Goal: Communication & Community: Answer question/provide support

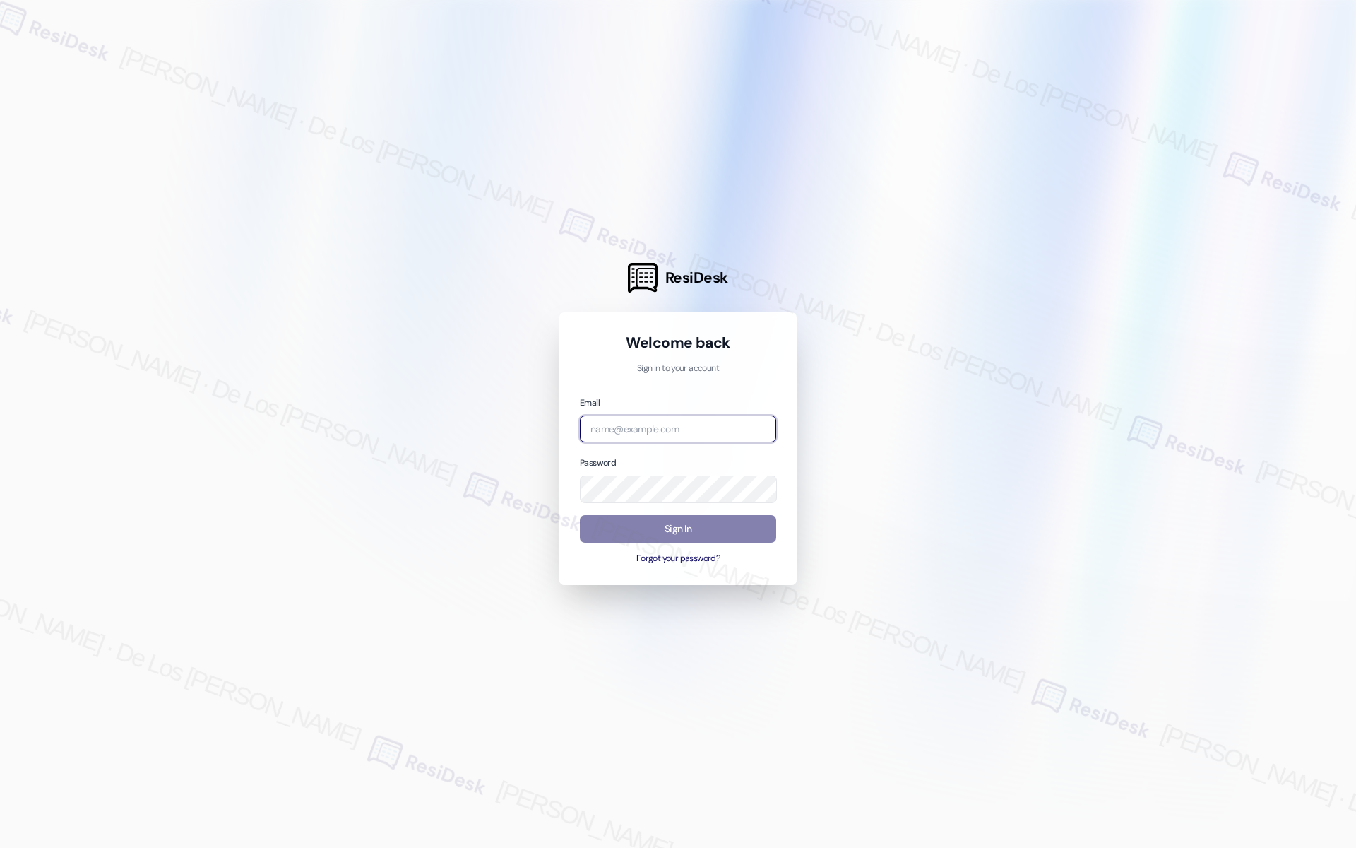
click at [694, 426] on input "email" at bounding box center [678, 429] width 196 height 28
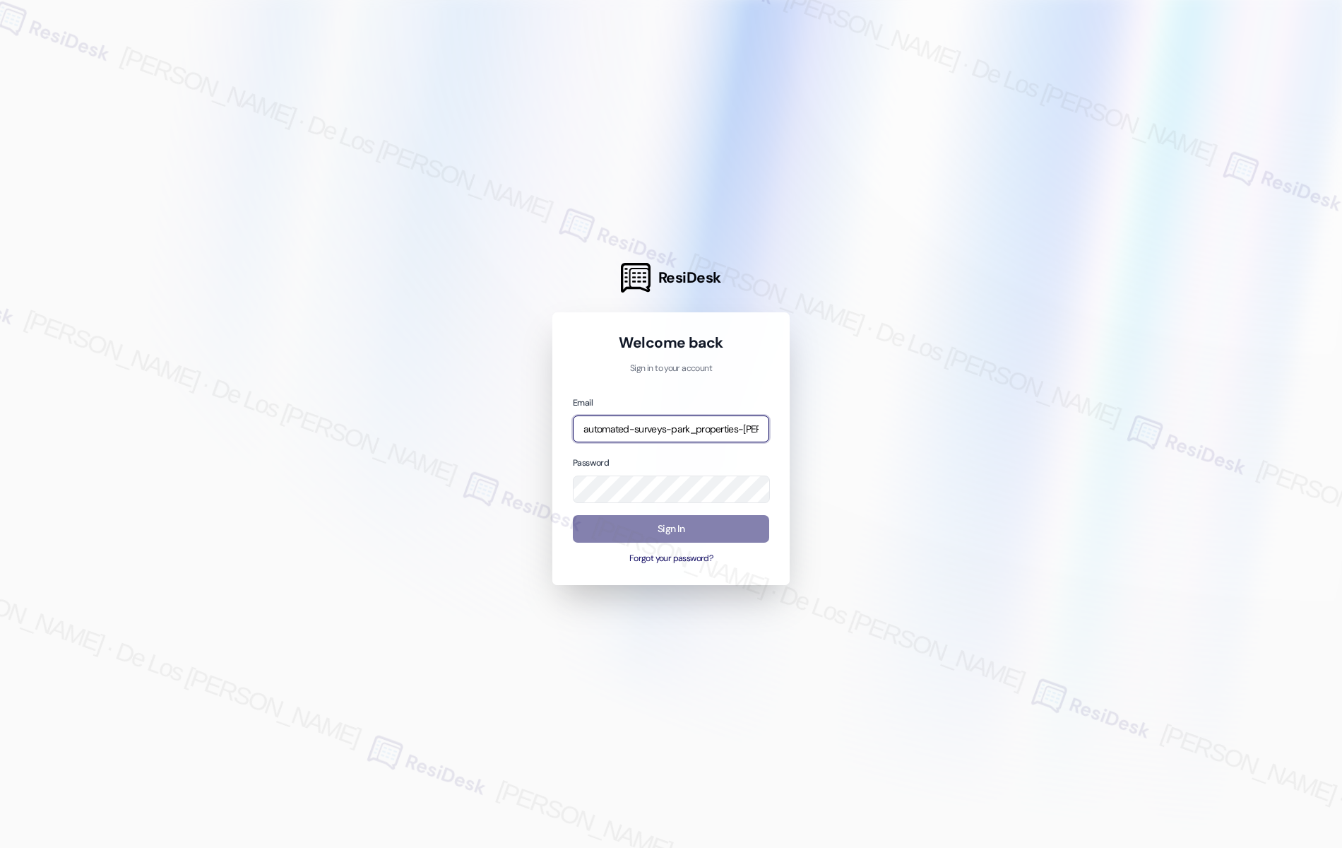
type input "automated-surveys-park_properties-[PERSON_NAME].[PERSON_NAME]@park_[DOMAIN_NAME]"
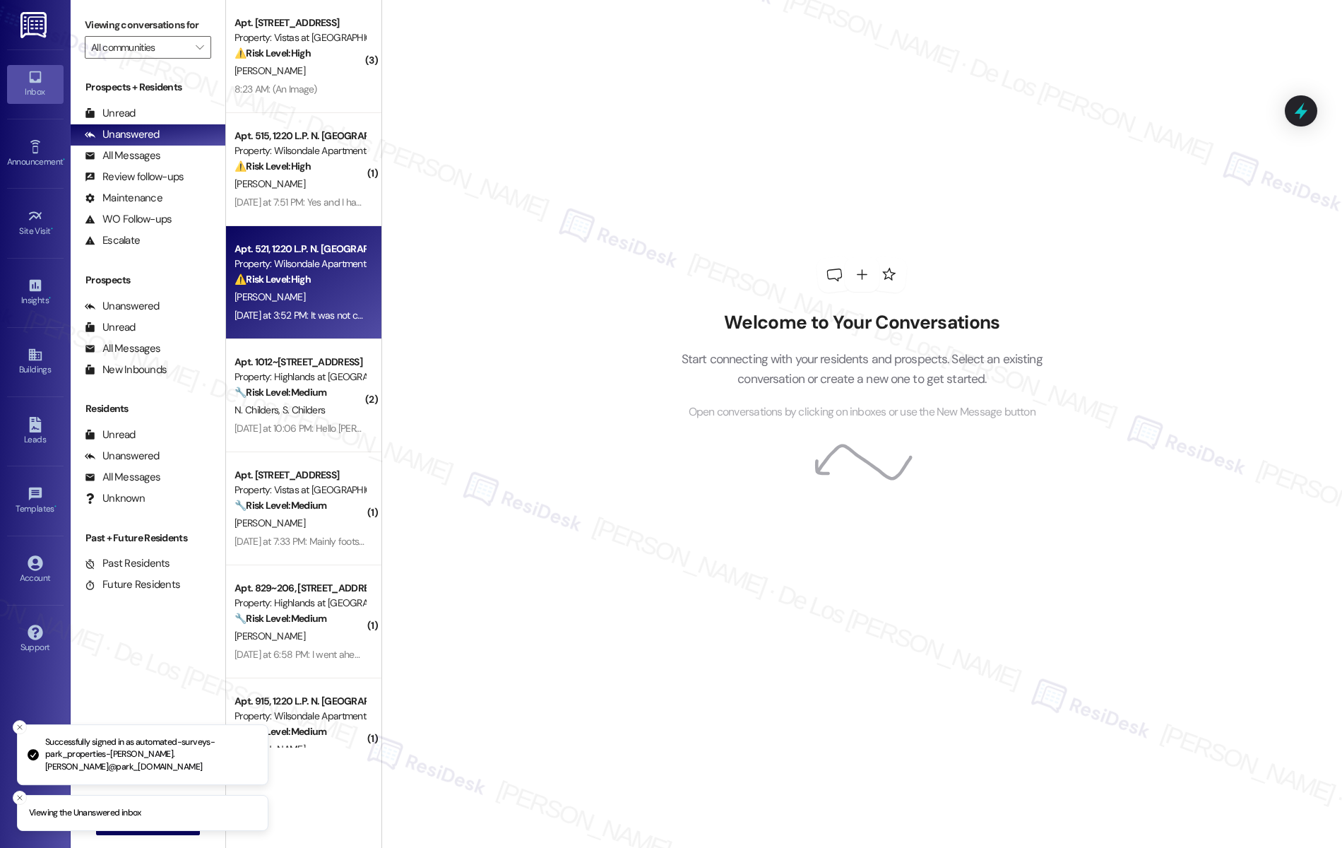
click at [314, 261] on div "Property: Wilsondale Apartments" at bounding box center [300, 263] width 131 height 15
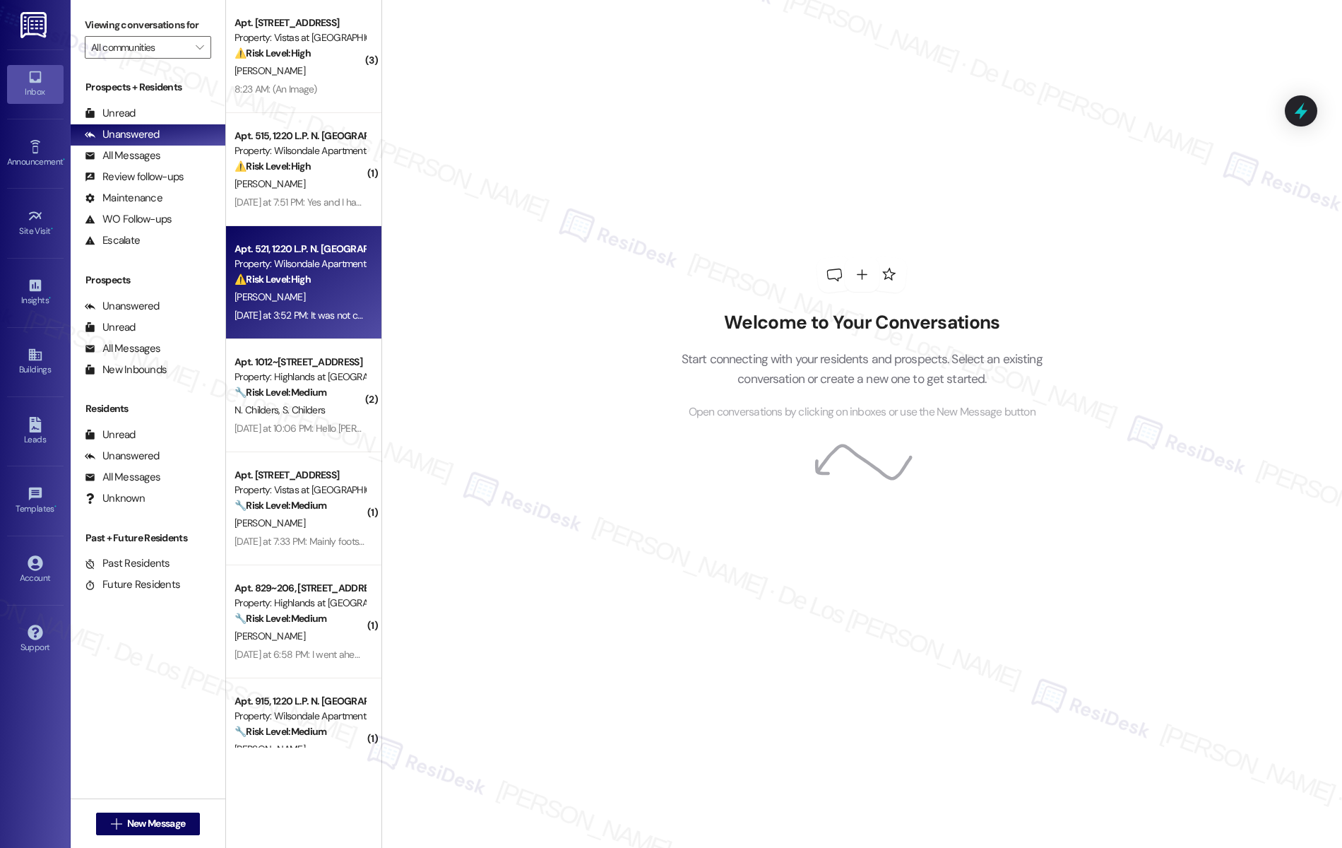
click at [339, 313] on div "[DATE] at 3:52 PM: It was not completed at all, neither were none of rest of th…" at bounding box center [574, 315] width 679 height 13
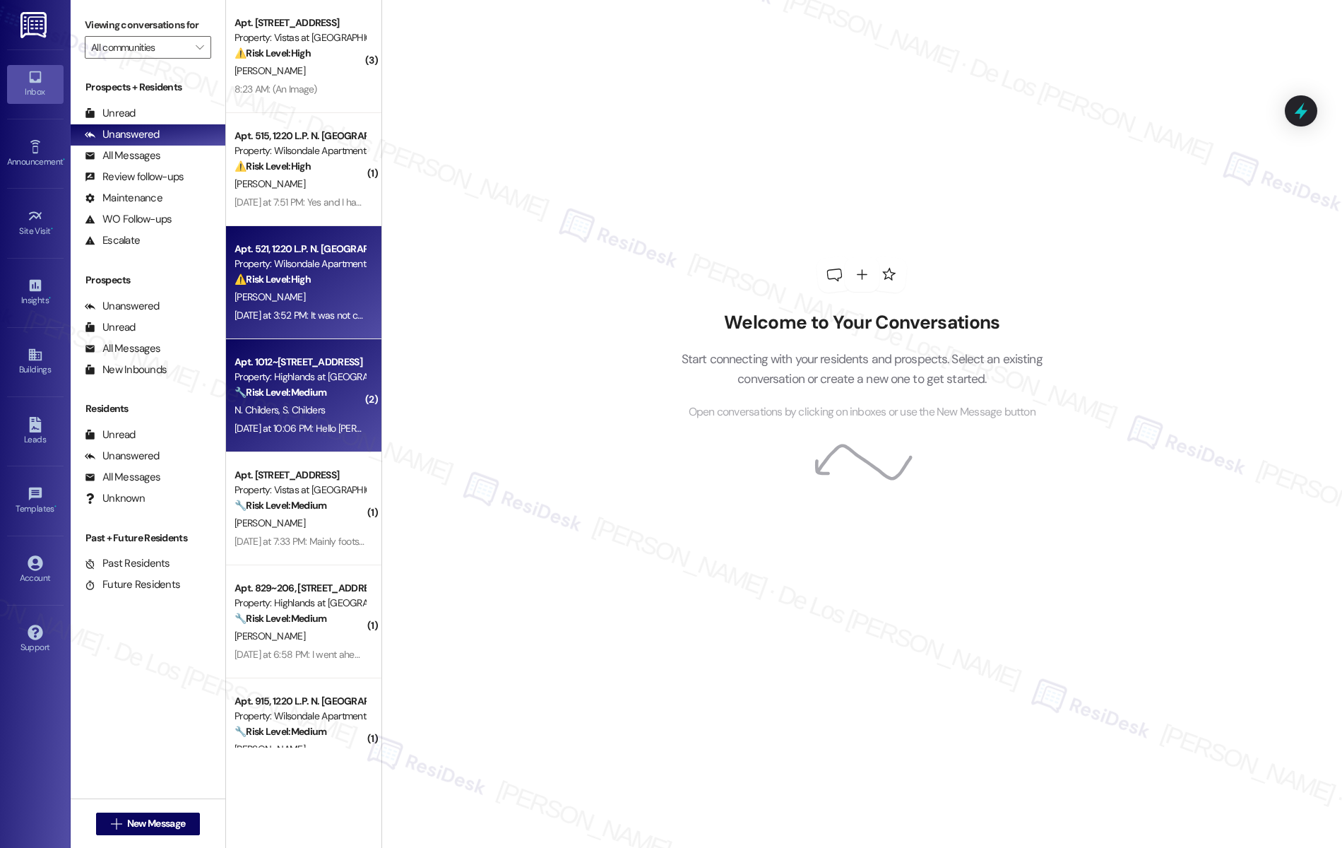
click at [333, 394] on div "🔧 Risk Level: Medium The resident is reporting a recurring noise disturbance is…" at bounding box center [300, 392] width 131 height 15
click at [312, 309] on div "[DATE] at 3:52 PM: It was not completed at all, neither were none of rest of th…" at bounding box center [574, 315] width 679 height 13
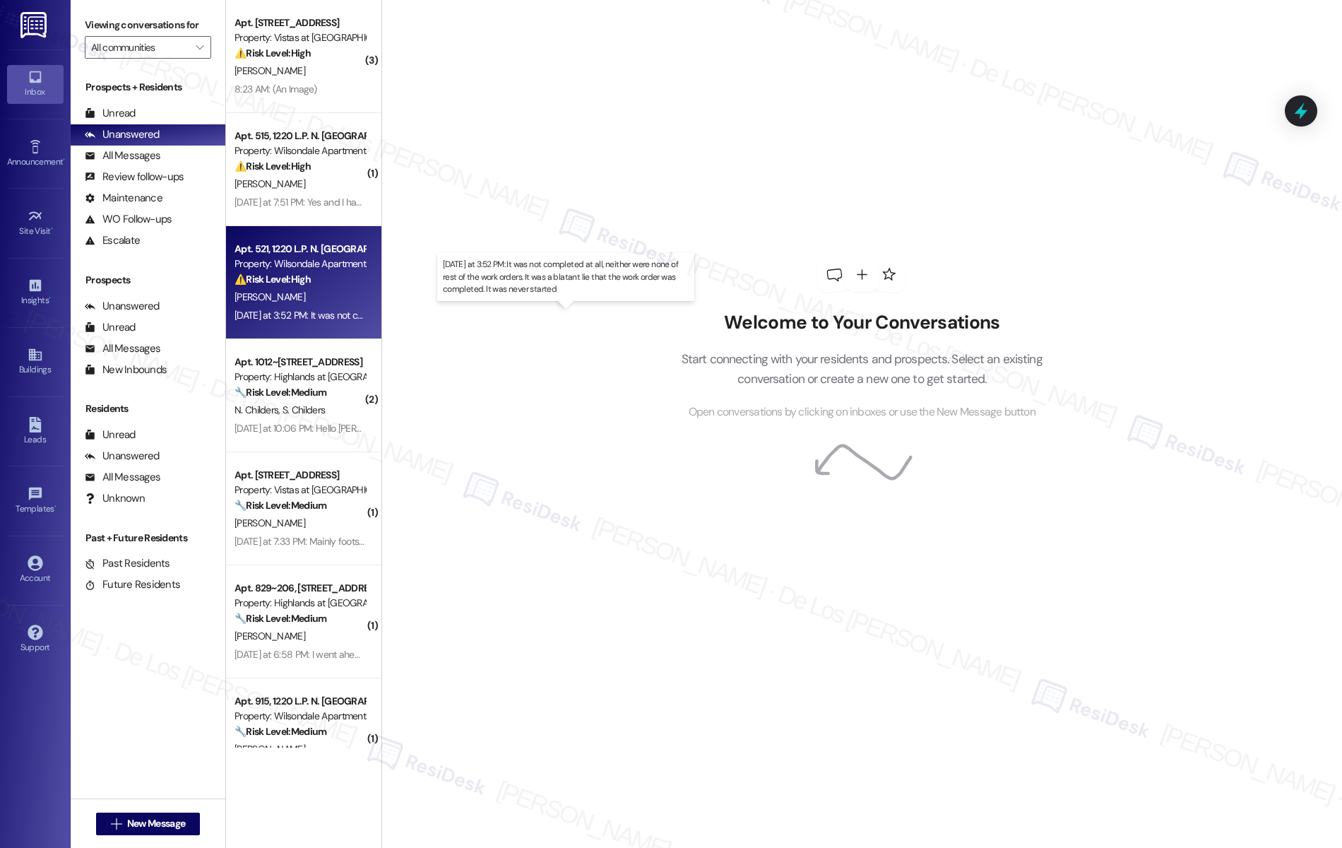
click at [312, 309] on div "[DATE] at 3:52 PM: It was not completed at all, neither were none of rest of th…" at bounding box center [574, 315] width 679 height 13
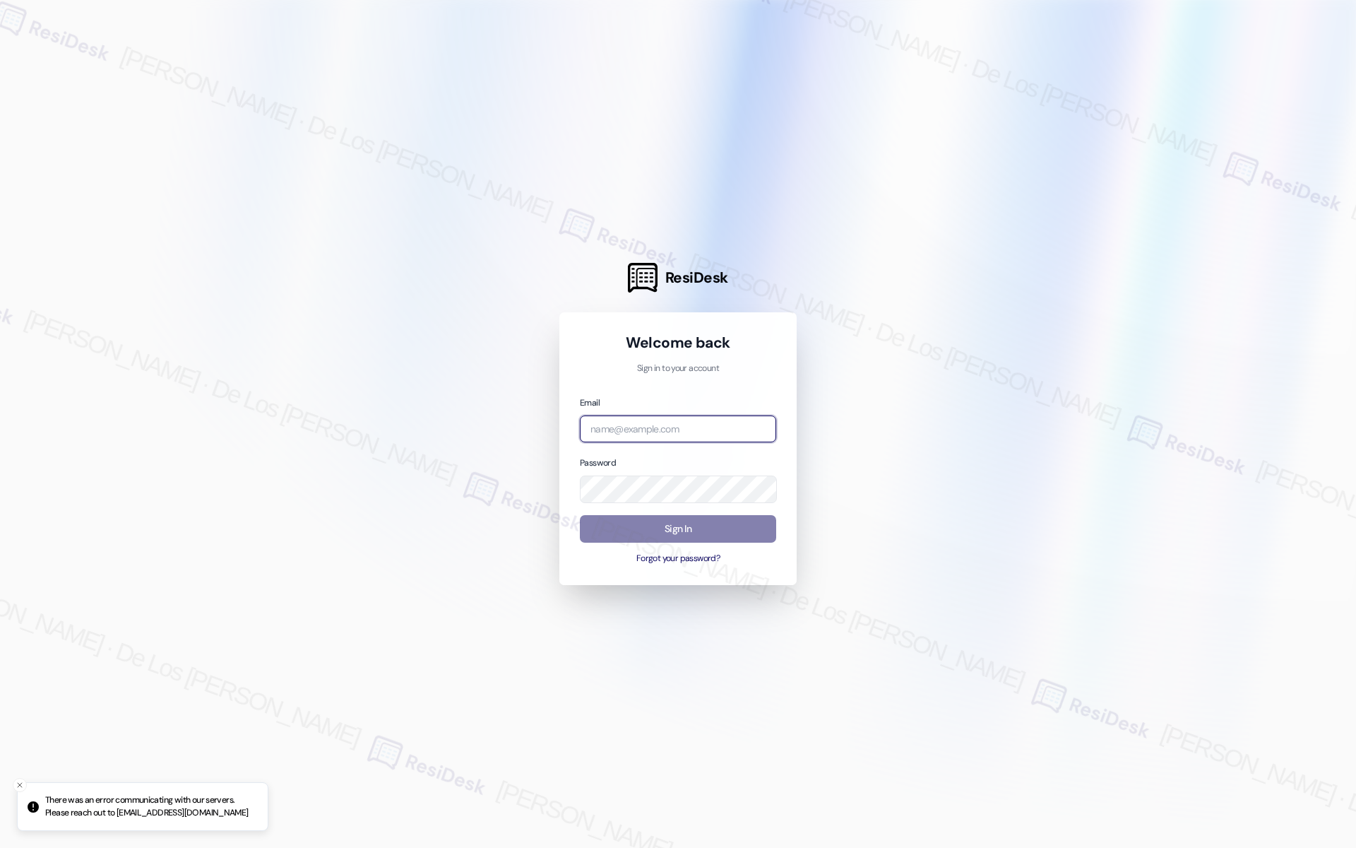
click at [732, 429] on input "email" at bounding box center [678, 429] width 196 height 28
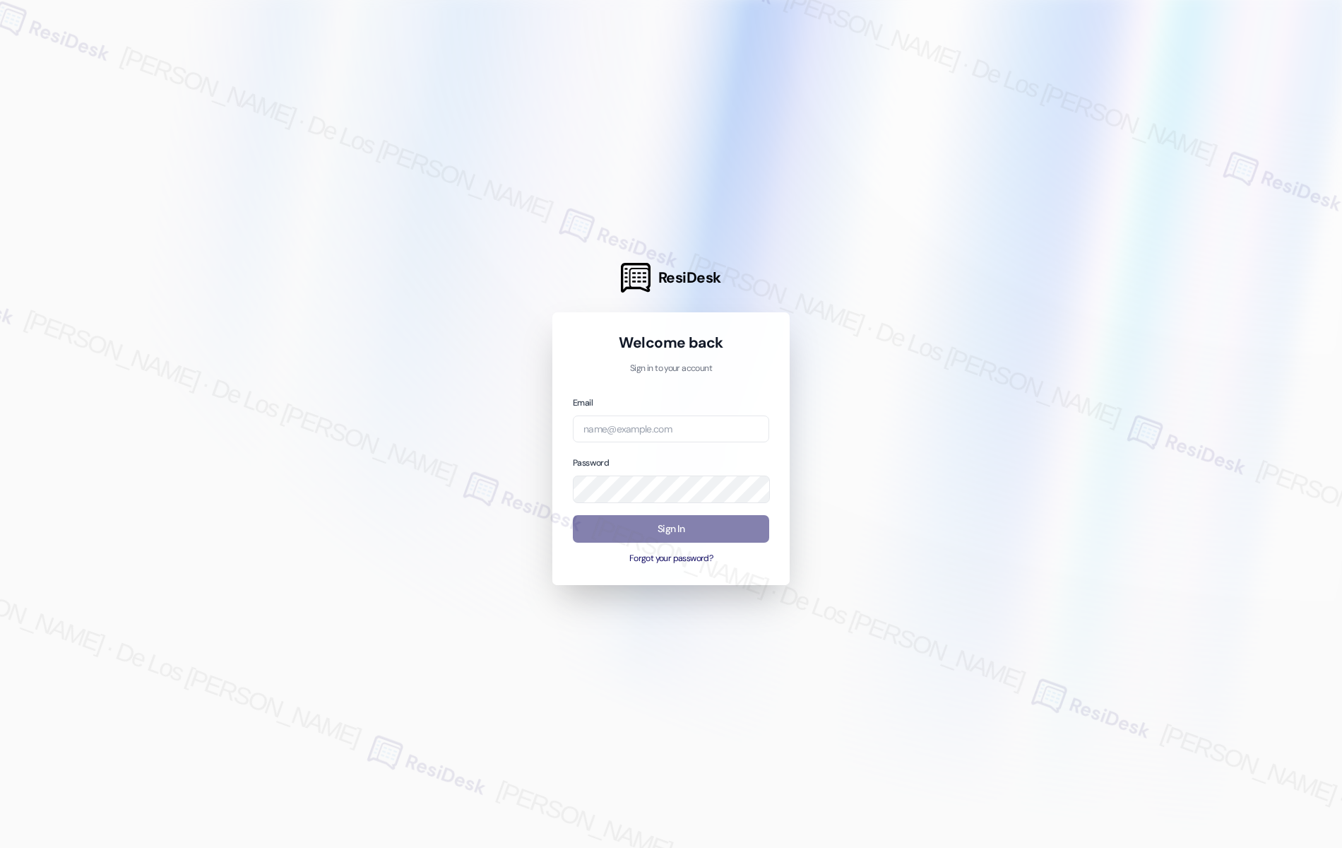
click at [1191, 280] on div at bounding box center [671, 424] width 1342 height 848
click at [764, 427] on body "ResiDesk Welcome back Sign in to your account Email Password Sign In Forgot you…" at bounding box center [671, 424] width 1342 height 848
paste input "@Mia It seems that this hasn't been relayed, can you double-check, please?"
drag, startPoint x: 1202, startPoint y: 301, endPoint x: 1107, endPoint y: 345, distance: 105.2
click at [1202, 301] on div at bounding box center [671, 424] width 1342 height 848
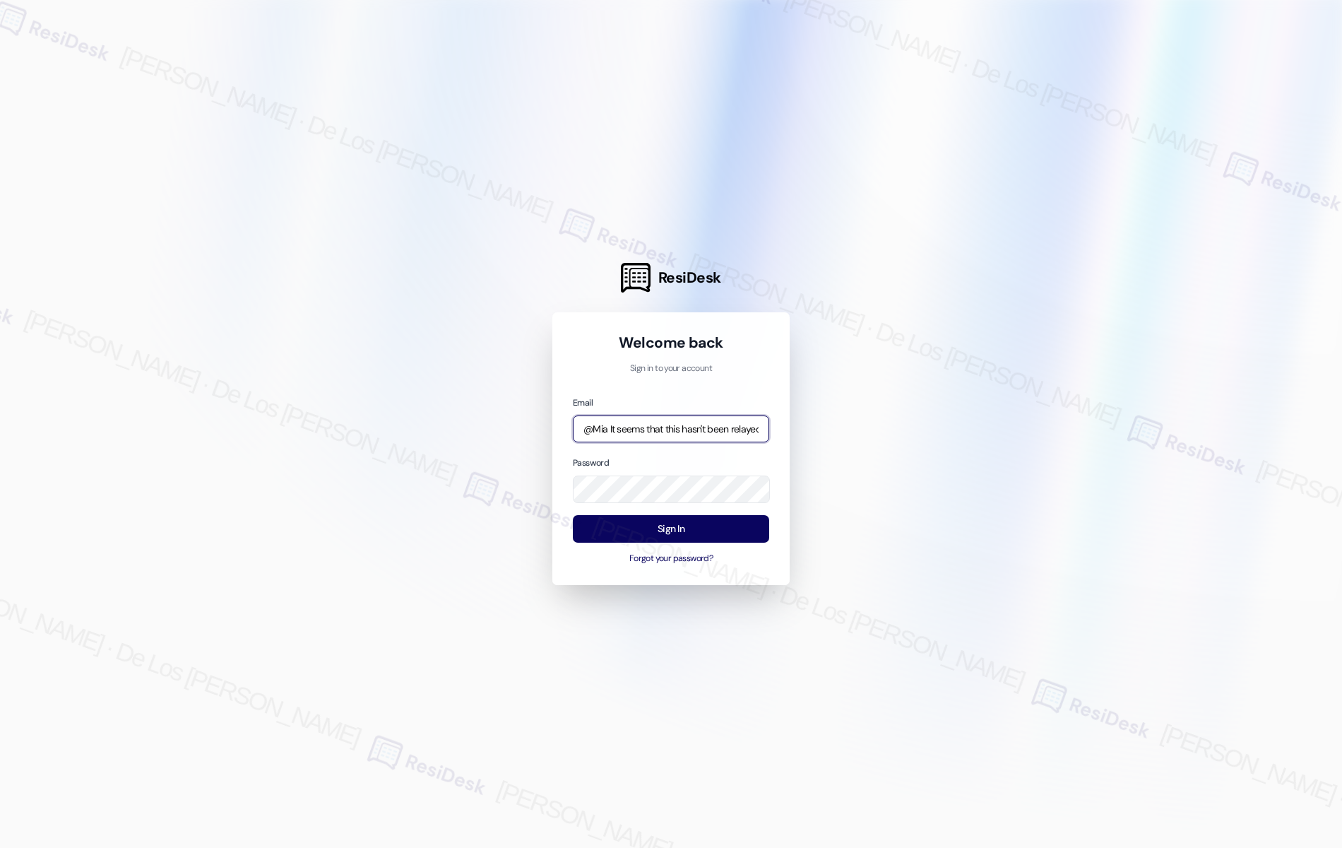
click at [742, 433] on input "@Mia It seems that this hasn't been relayed, can you double-check, please?" at bounding box center [671, 429] width 196 height 28
paste input "automated-surveys-kane_realty-resen.six@kane_[DOMAIN_NAME]"
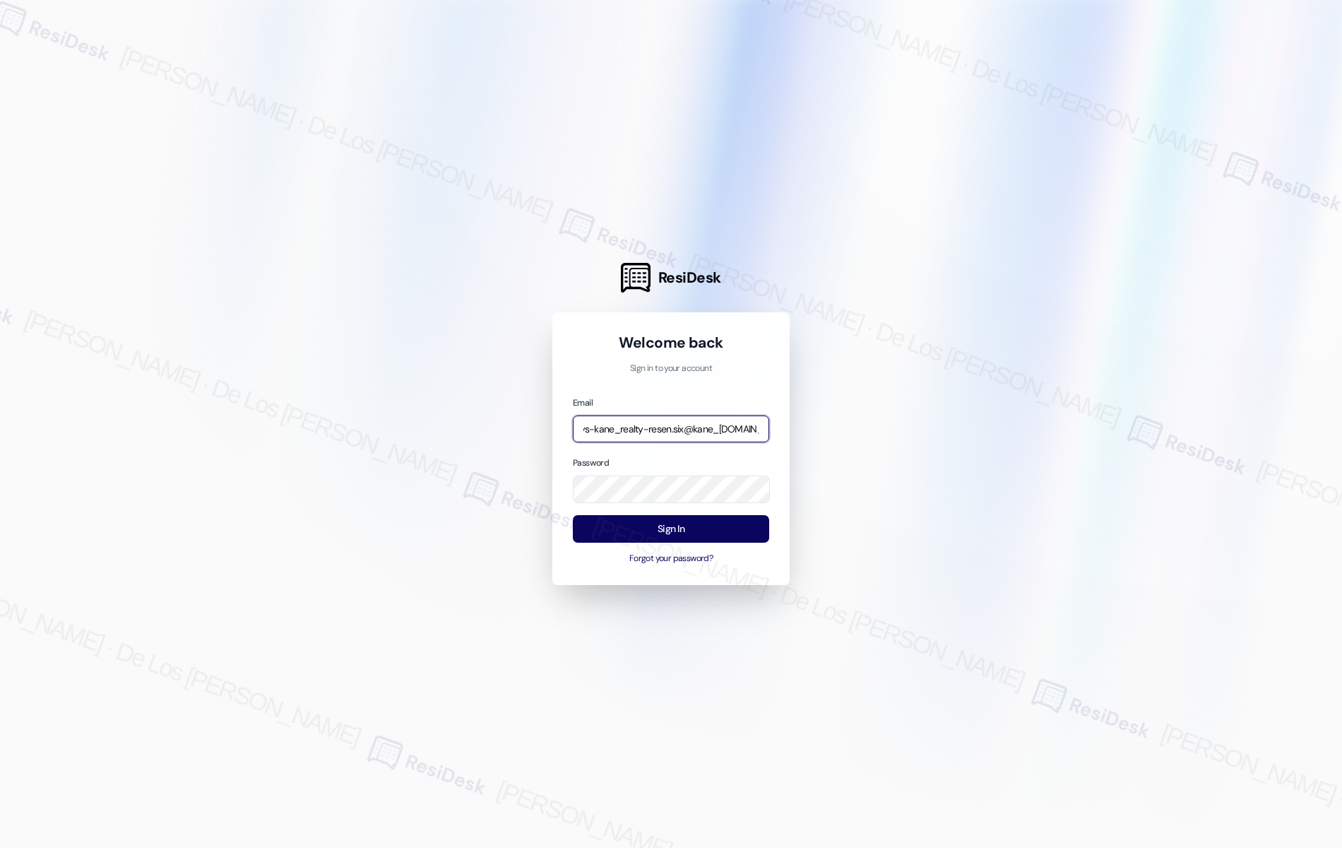
type input "automated-surveys-kane_realty-resen.six@kane_[DOMAIN_NAME]"
click at [909, 422] on div at bounding box center [671, 424] width 1342 height 848
click at [723, 514] on div "Email automated-surveys-kane_realty-resen.six@kane_[DOMAIN_NAME] Password Sign …" at bounding box center [671, 480] width 196 height 170
click at [723, 520] on button "Sign In" at bounding box center [671, 529] width 196 height 28
